Goal: Entertainment & Leisure: Consume media (video, audio)

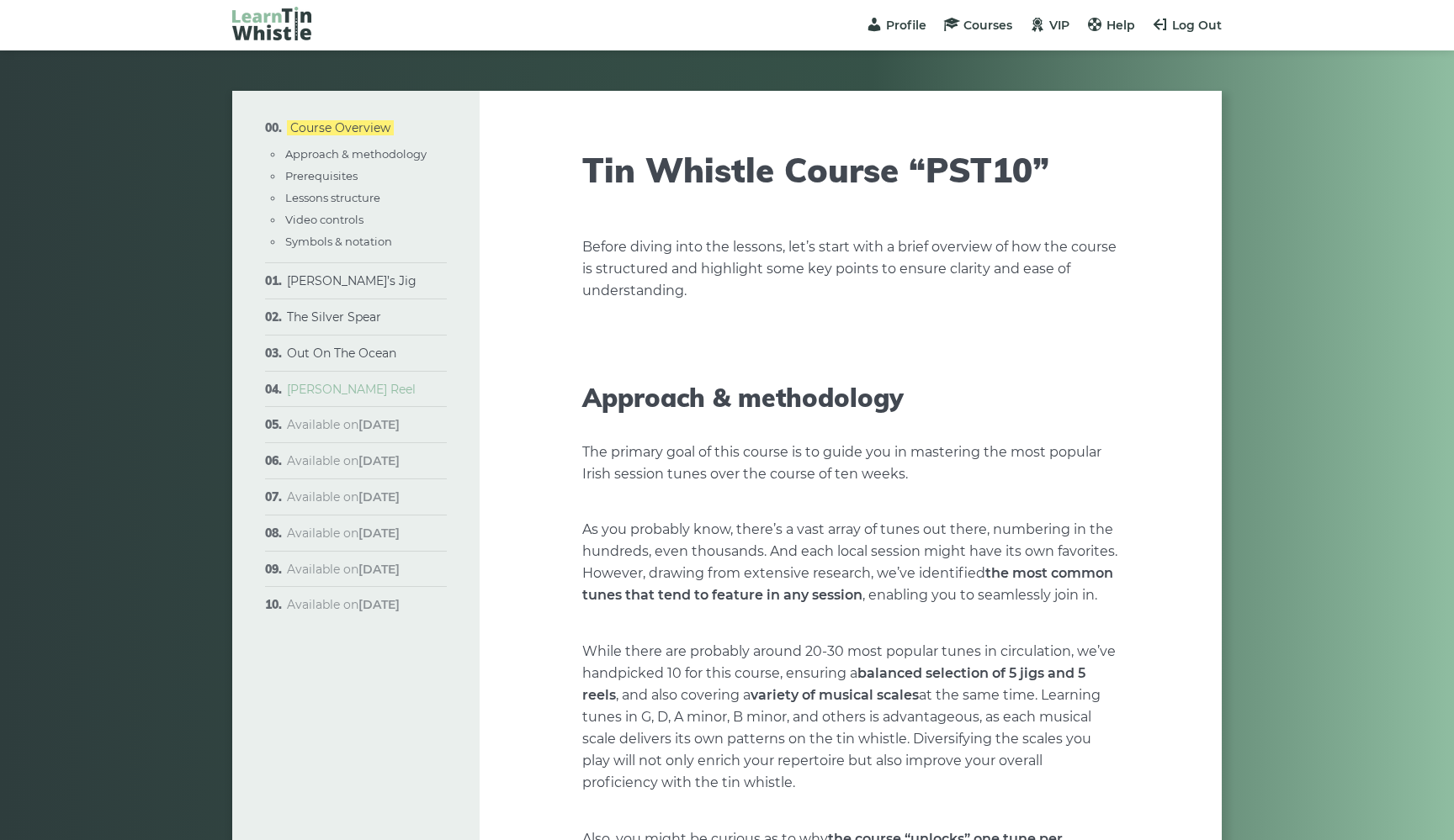
click at [316, 389] on link "[PERSON_NAME] Reel" at bounding box center [351, 390] width 128 height 15
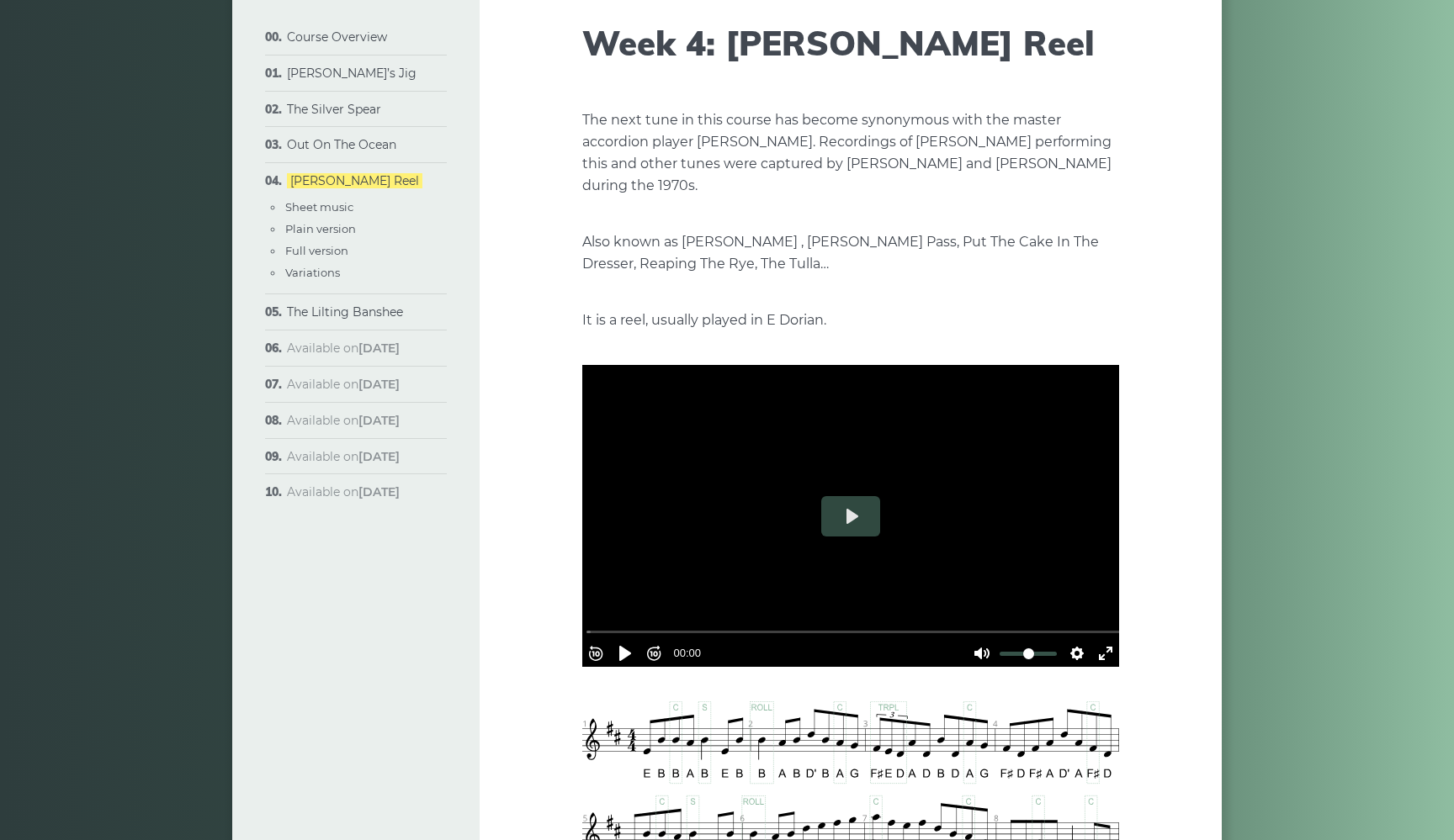
scroll to position [110, 0]
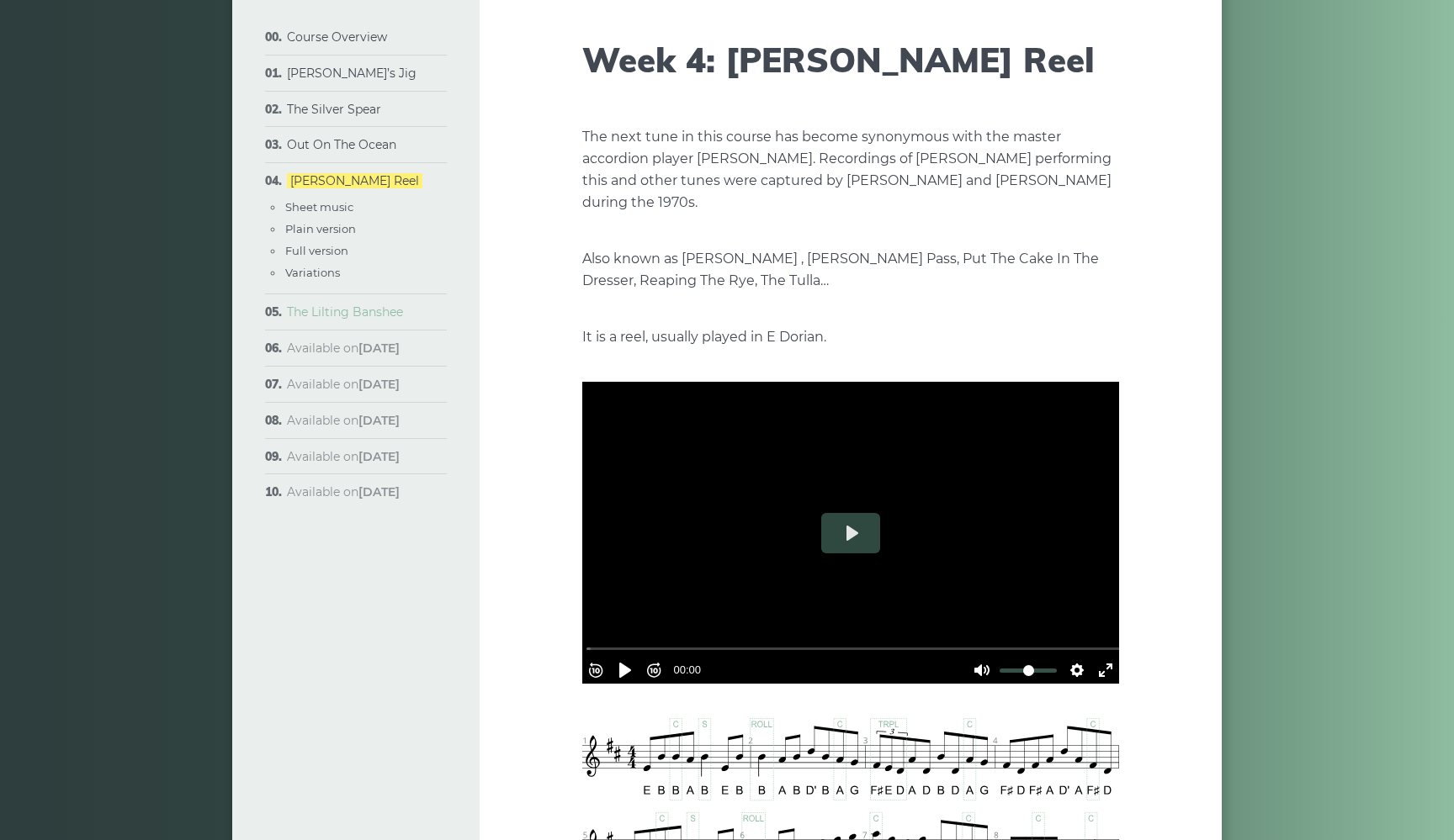
click at [369, 317] on link "The Lilting Banshee" at bounding box center [345, 312] width 116 height 15
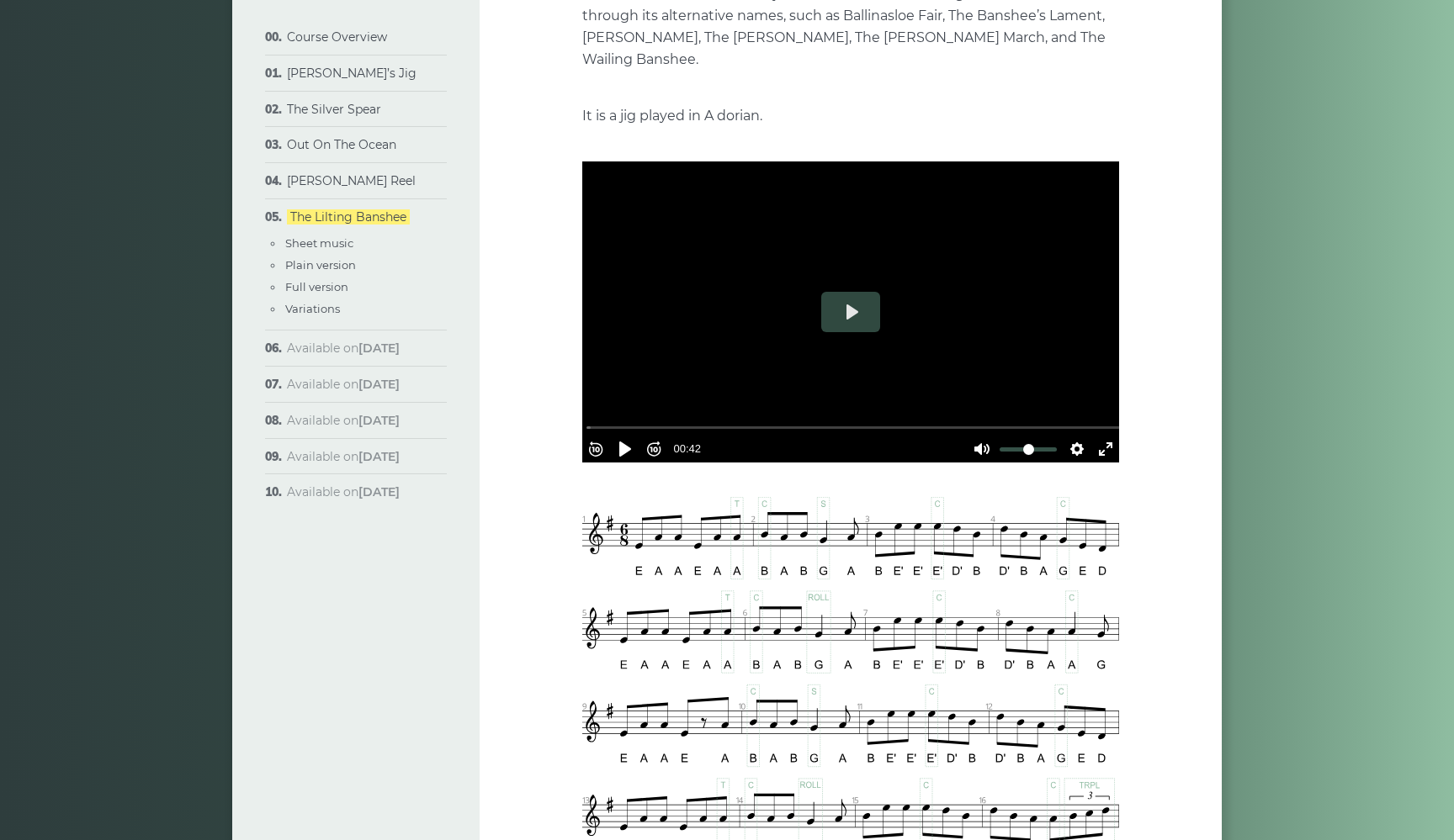
scroll to position [277, 0]
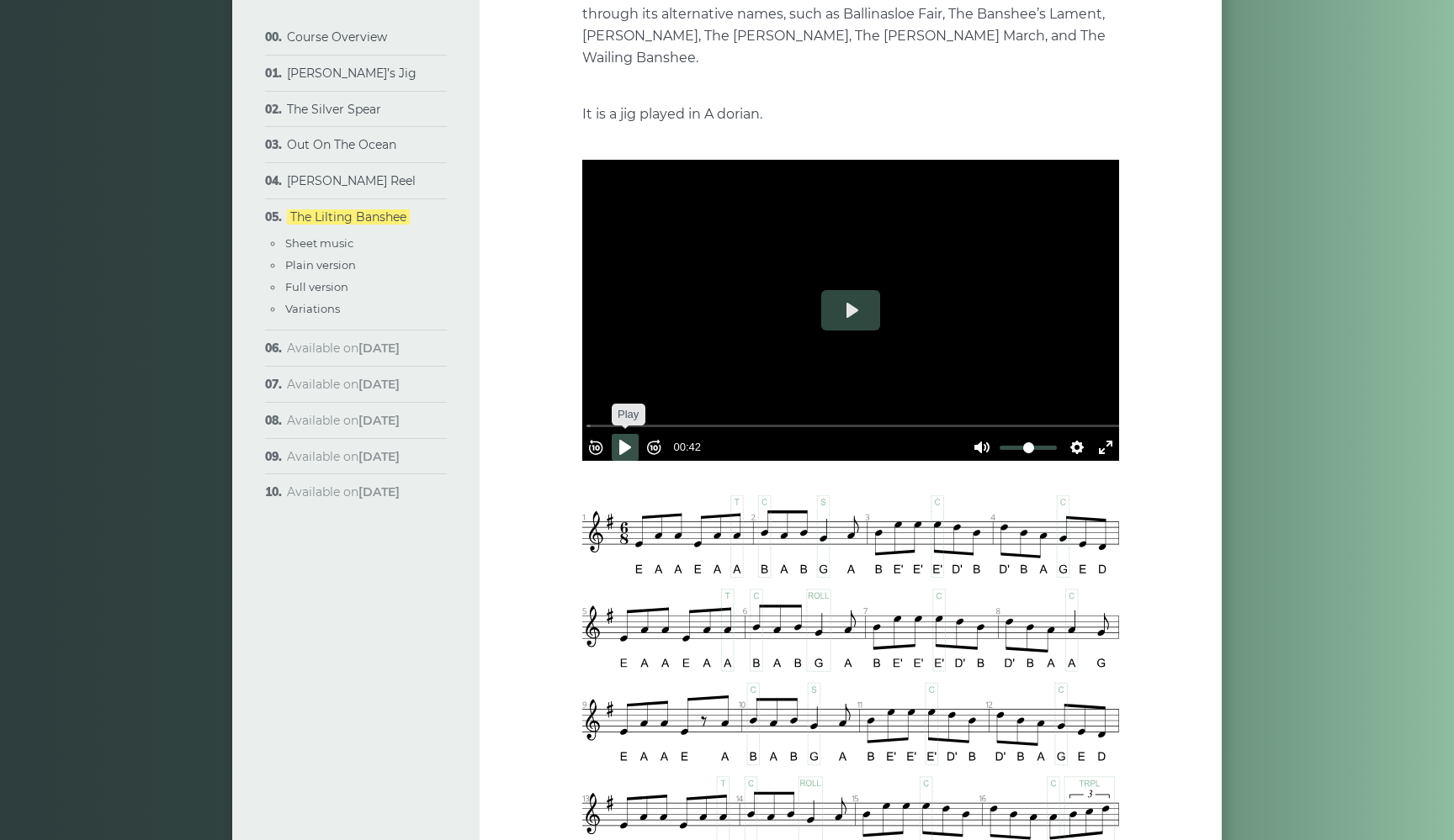
click at [635, 441] on button "Pause Play" at bounding box center [625, 448] width 27 height 27
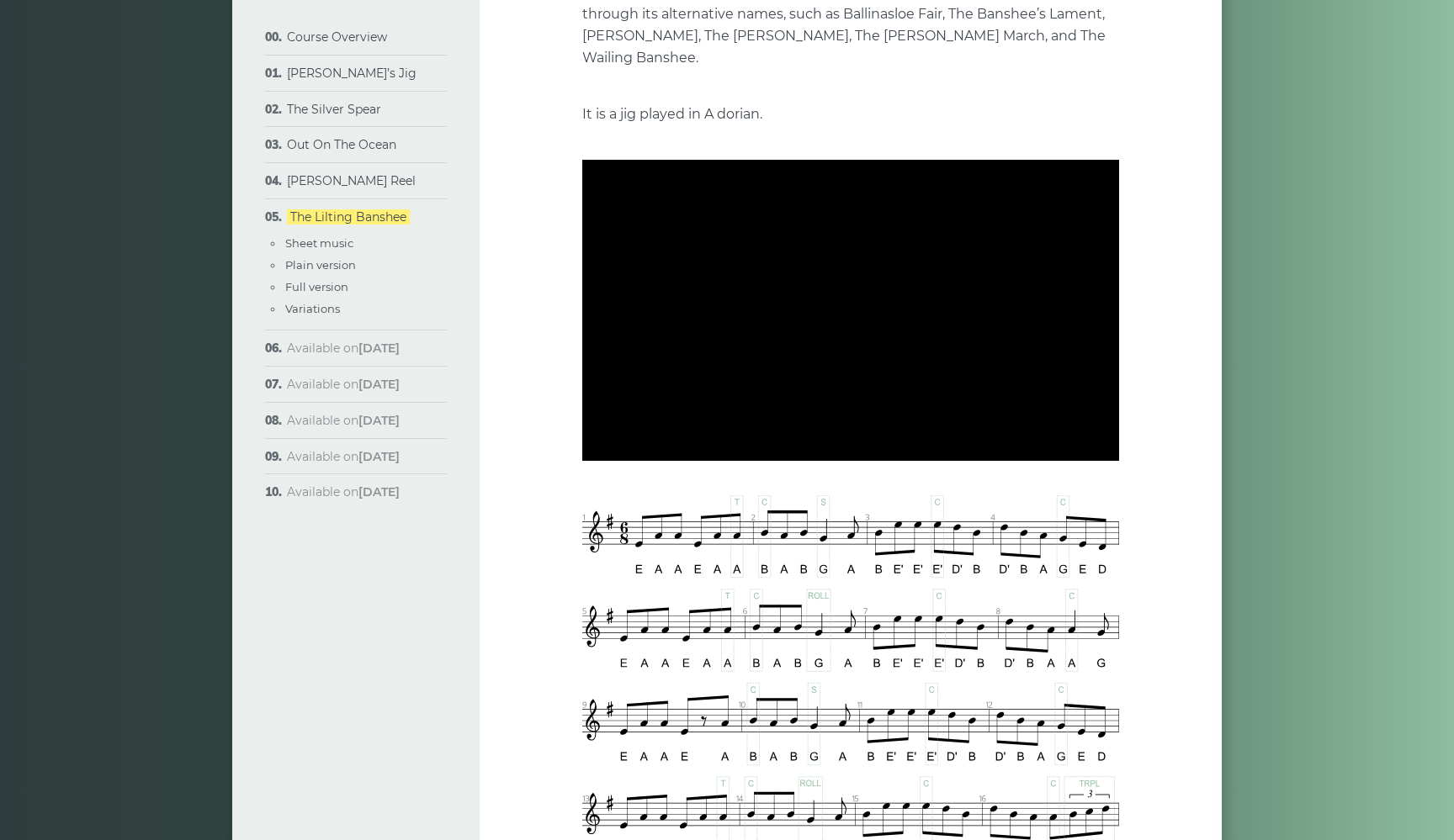
type input "***"
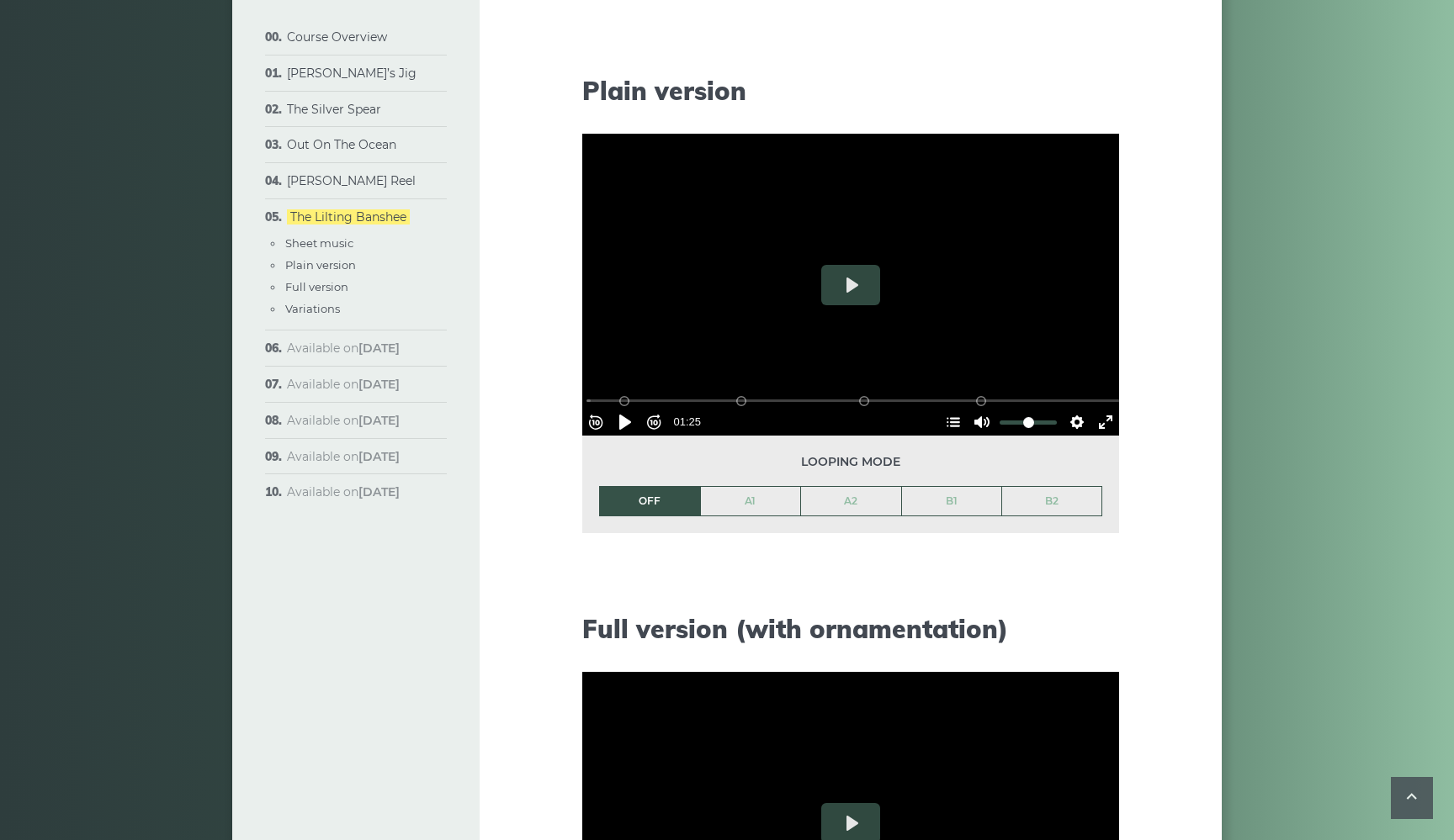
scroll to position [1642, 0]
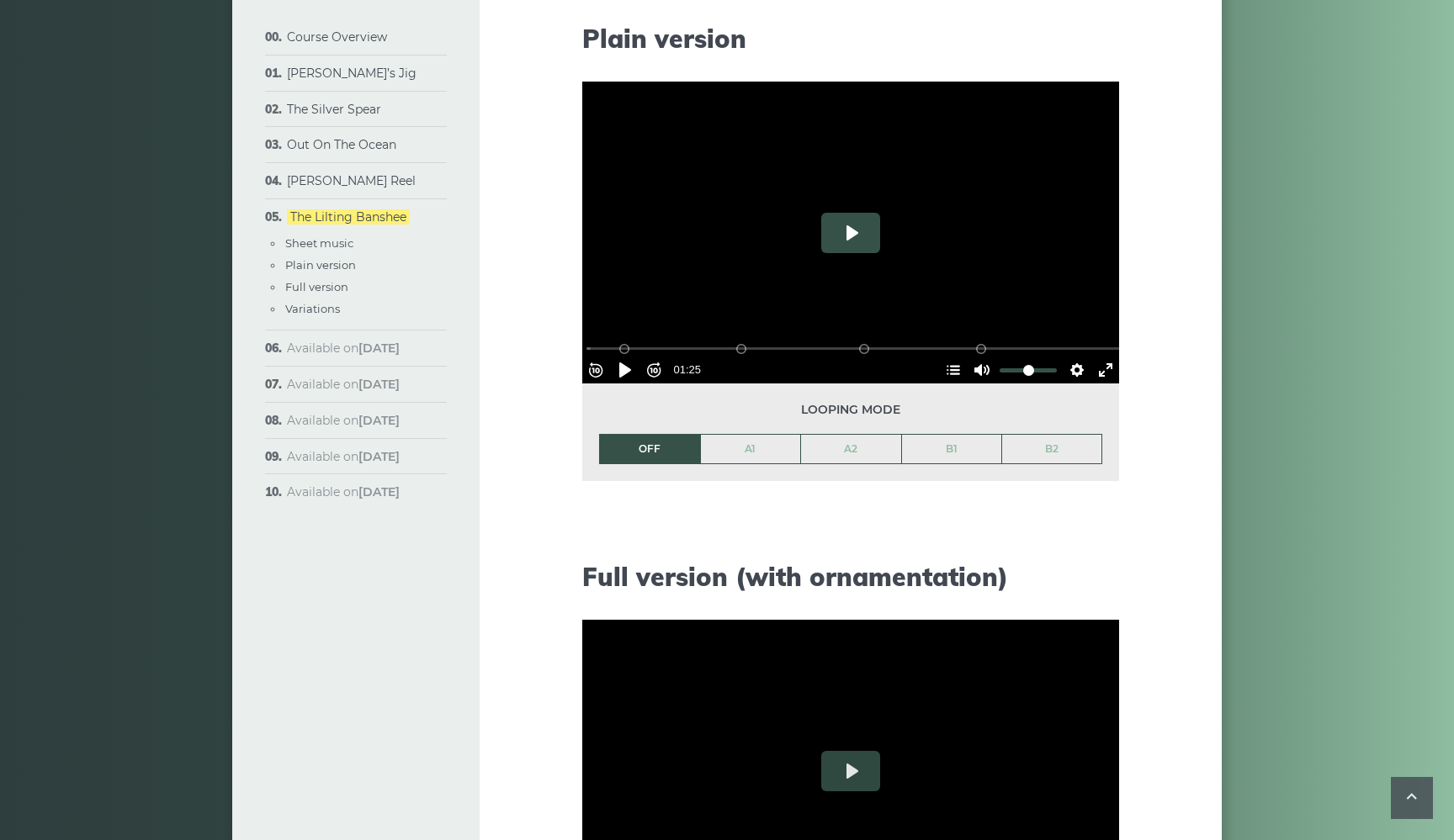
click at [863, 234] on button "Play" at bounding box center [851, 233] width 59 height 40
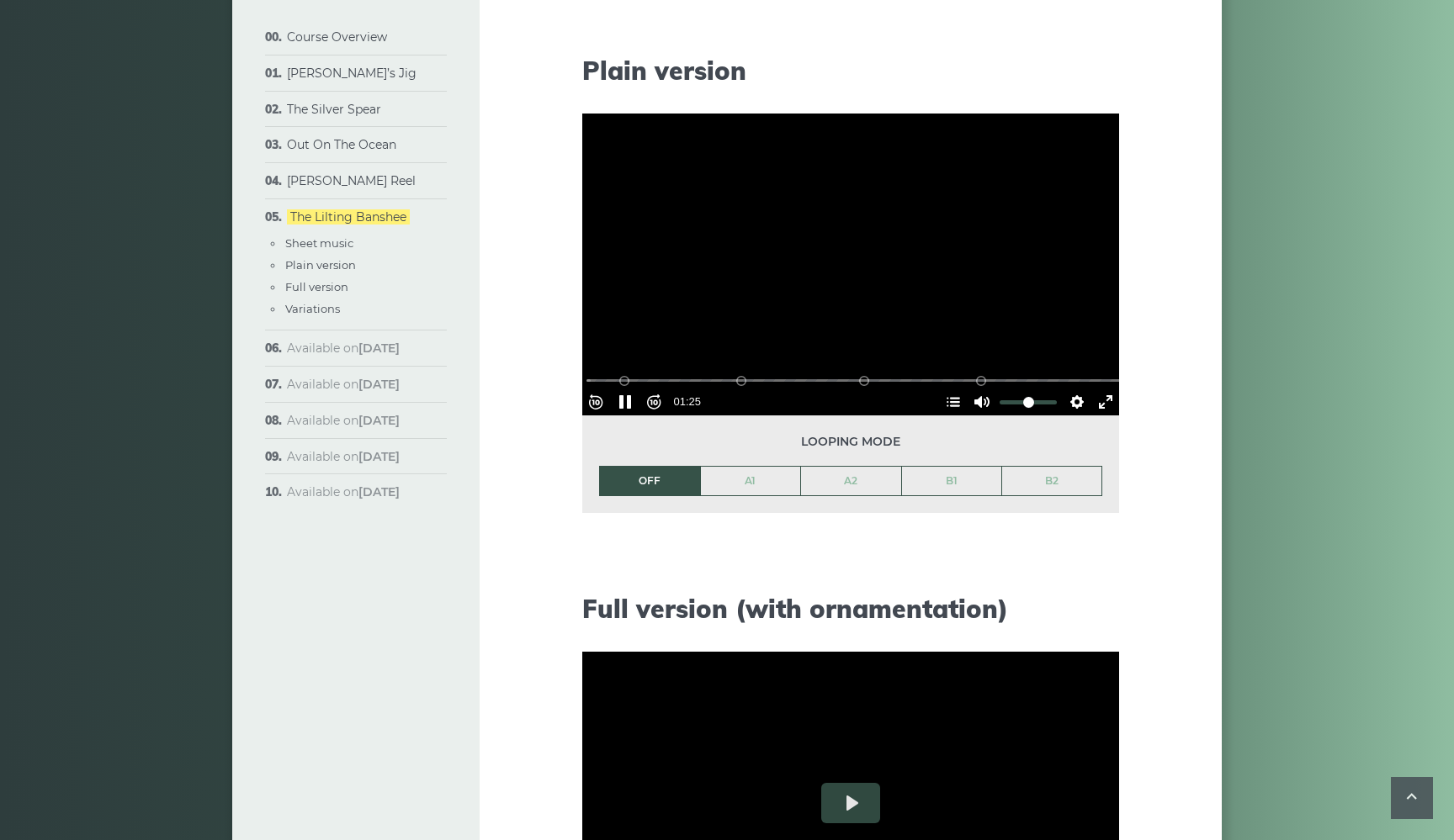
scroll to position [1594, 0]
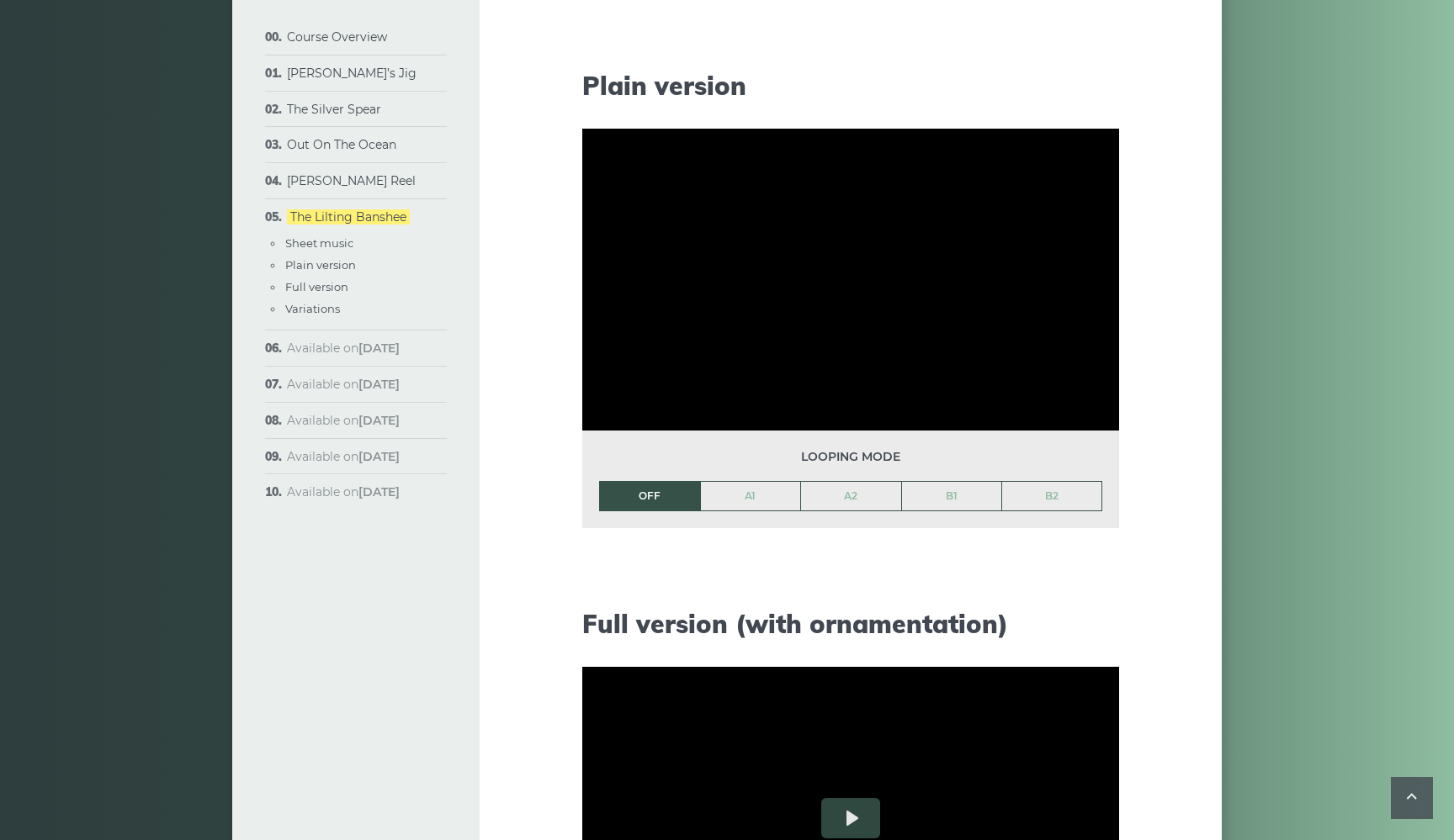
type input "***"
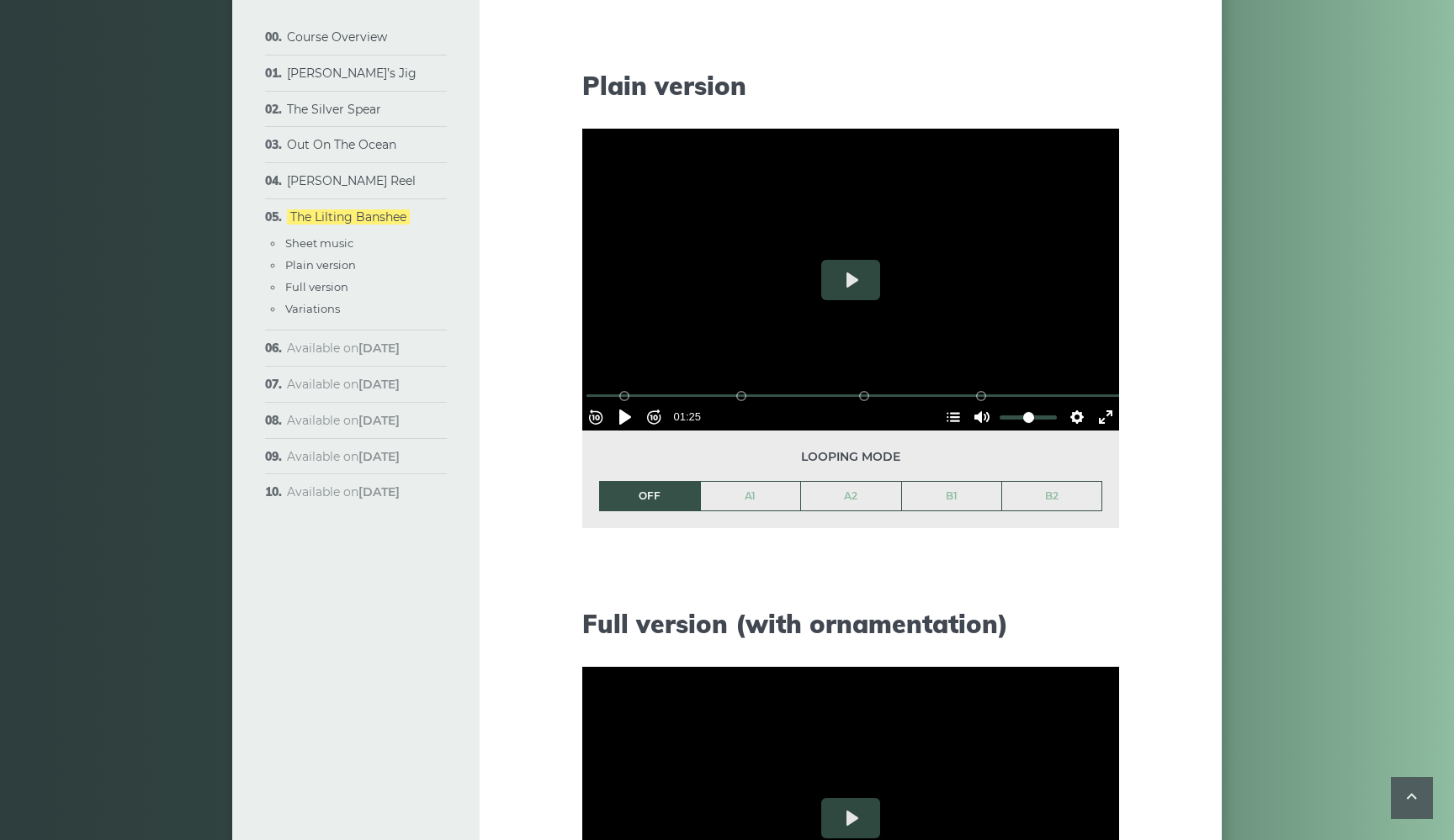
click at [115, 153] on div "Course Overview Approach & methodology Prerequisites Lessons structure Video co…" at bounding box center [727, 500] width 1454 height 4009
click at [158, 194] on div "Course Overview Approach & methodology Prerequisites Lessons structure Video co…" at bounding box center [727, 500] width 1454 height 4009
click at [63, 84] on div "Course Overview Approach & methodology Prerequisites Lessons structure Video co…" at bounding box center [727, 500] width 1454 height 4009
